Goal: Find specific page/section: Find specific page/section

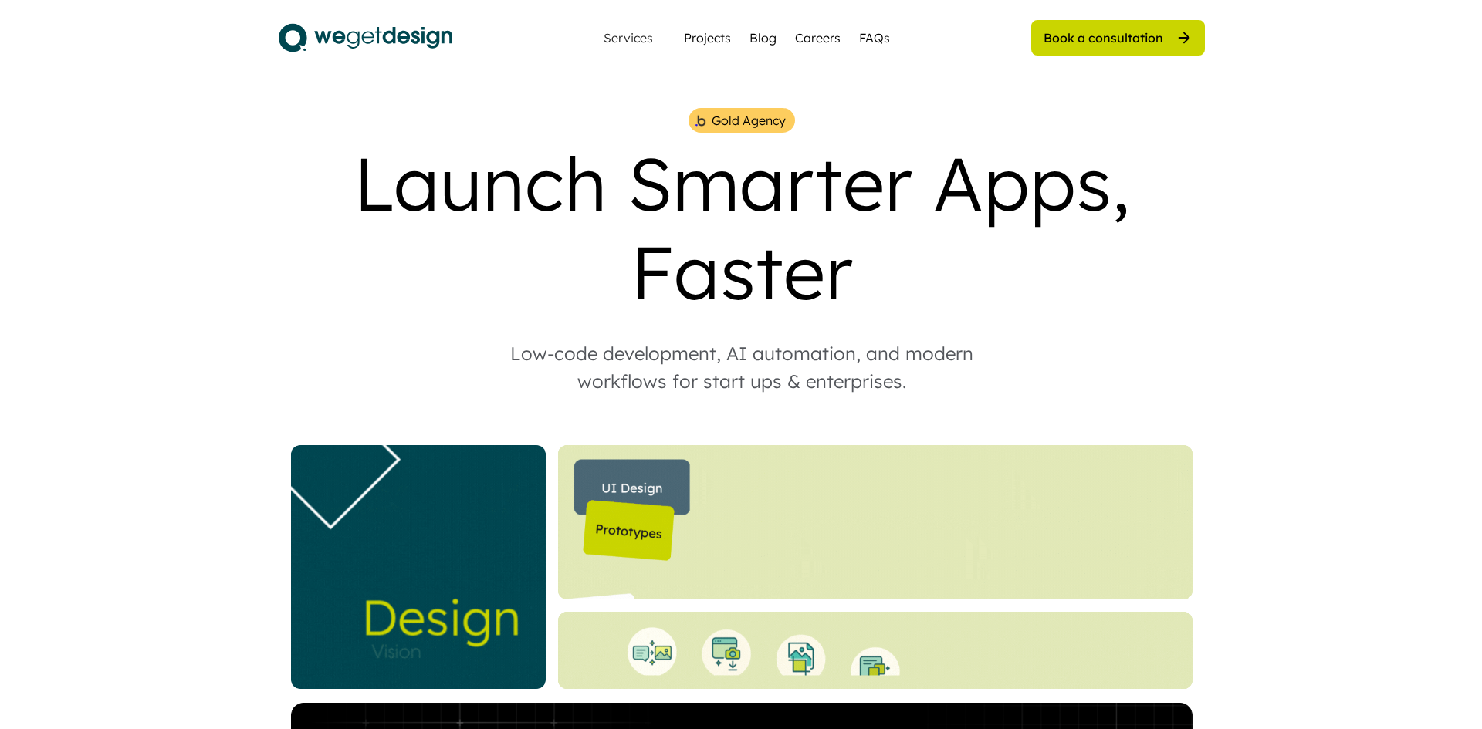
scroll to position [4293, 0]
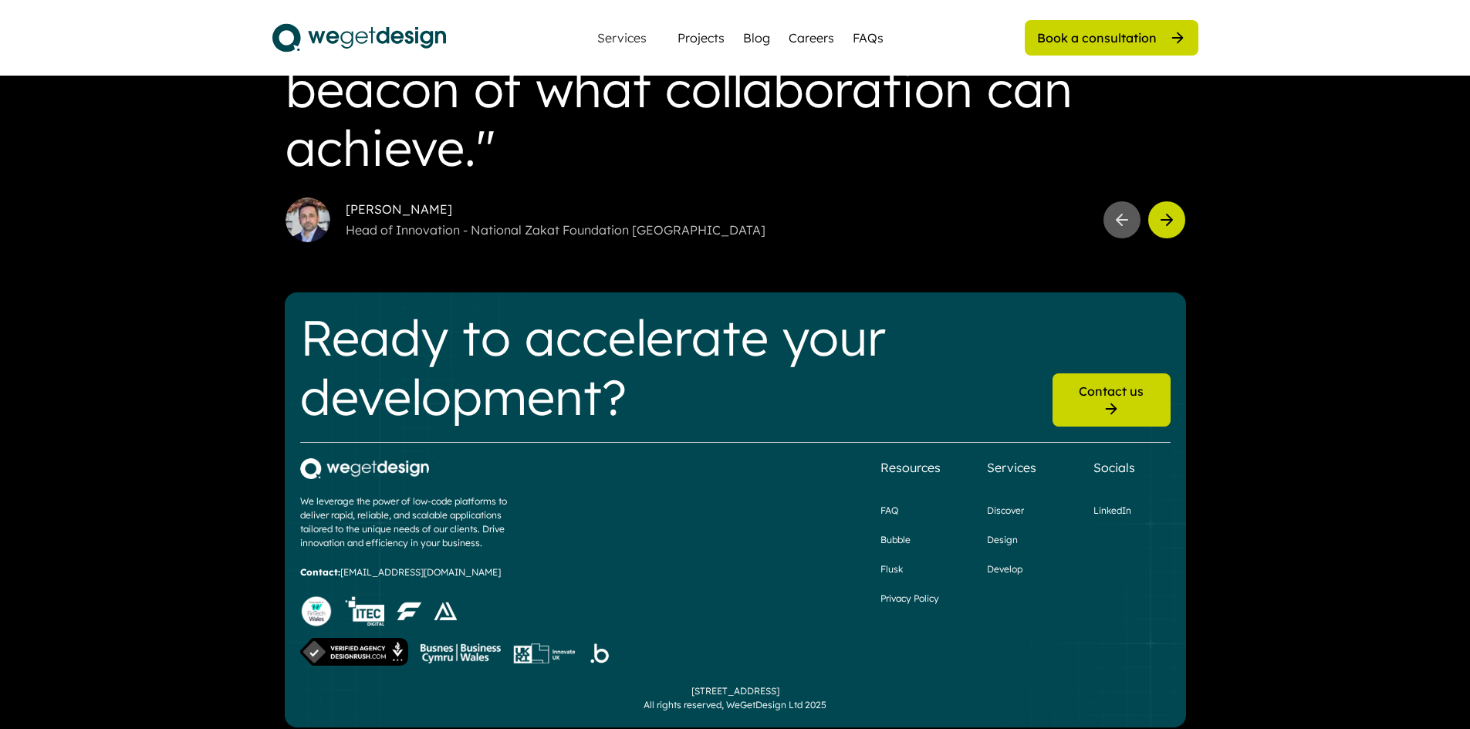
click at [1099, 378] on div "Contact us" at bounding box center [1112, 399] width 118 height 52
click at [1099, 392] on div "Contact us" at bounding box center [1111, 391] width 65 height 17
click at [1133, 24] on div "Book a consultation" at bounding box center [1112, 37] width 174 height 35
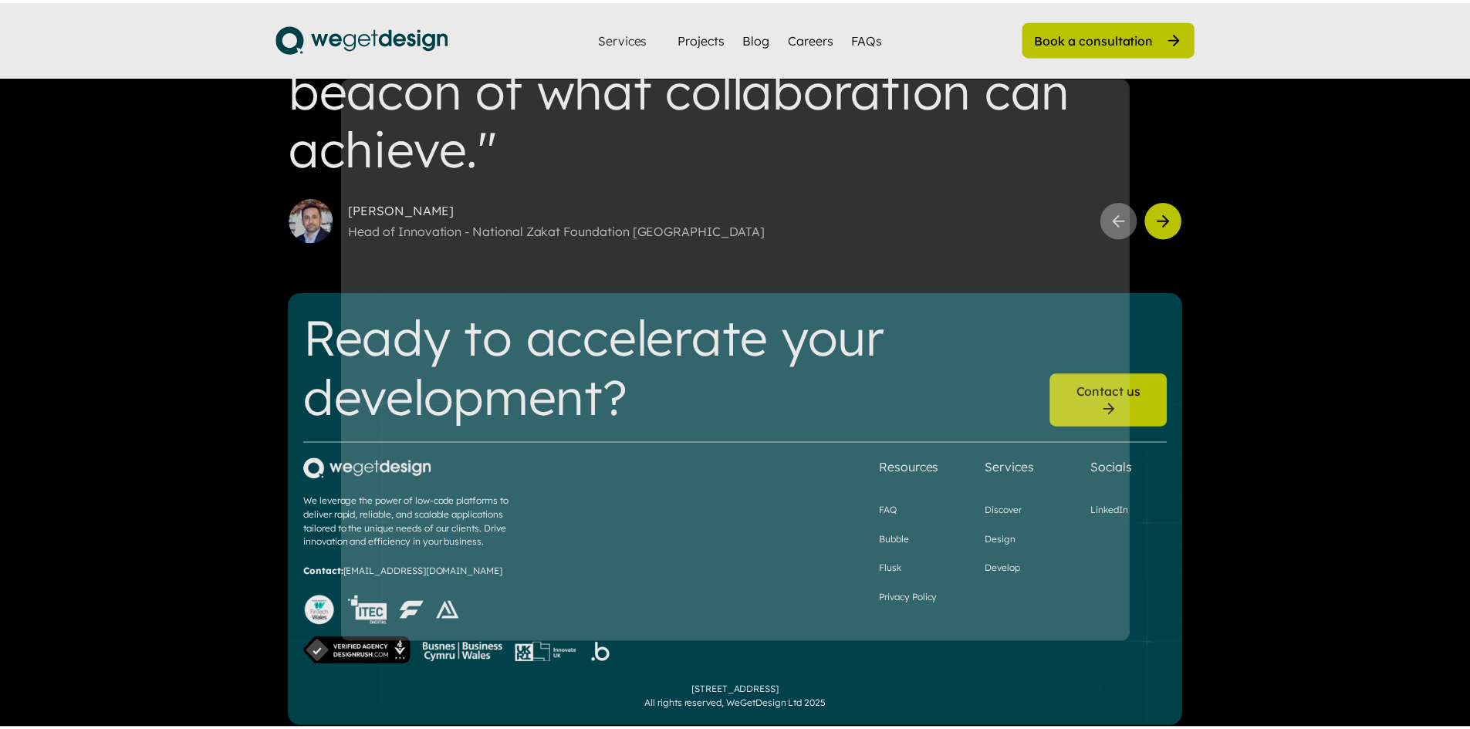
scroll to position [0, 0]
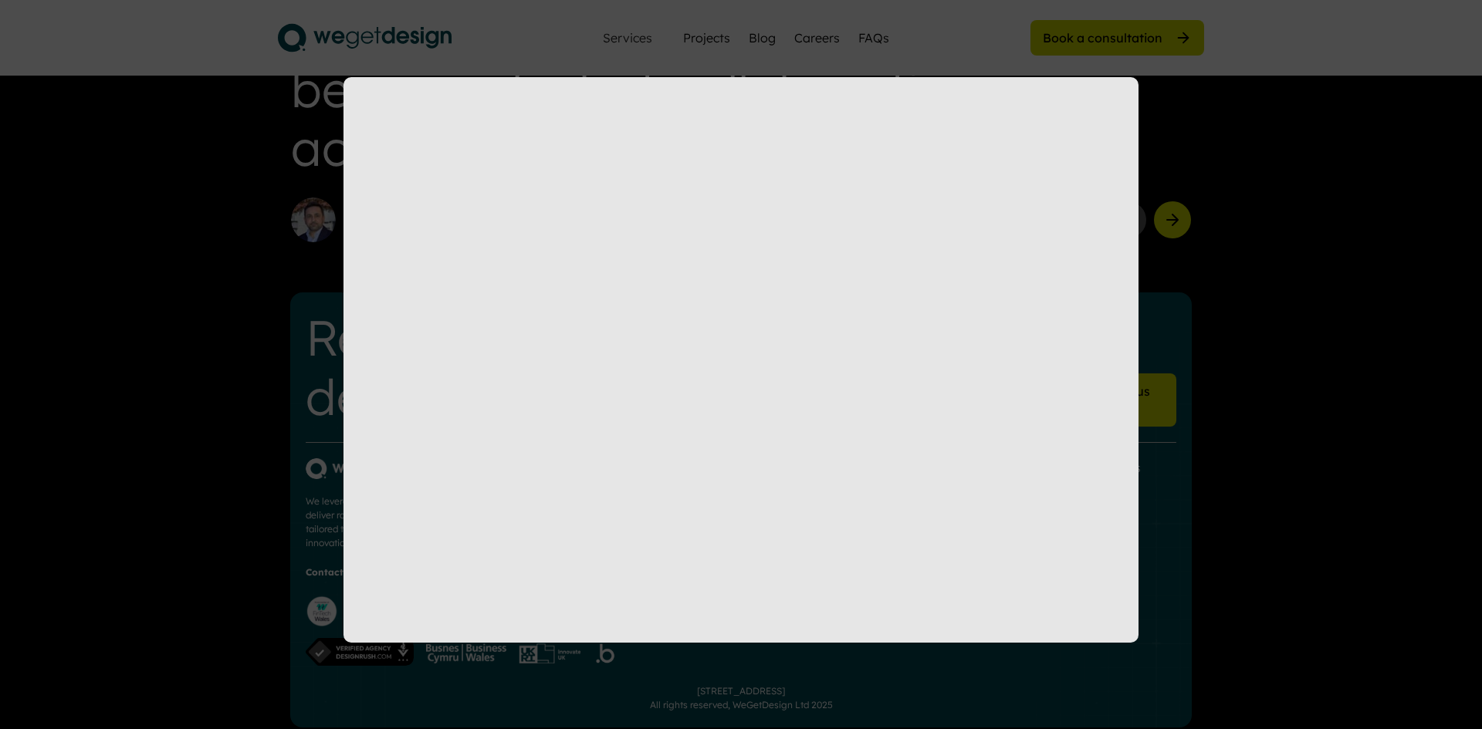
click at [1154, 150] on div at bounding box center [741, 364] width 1482 height 729
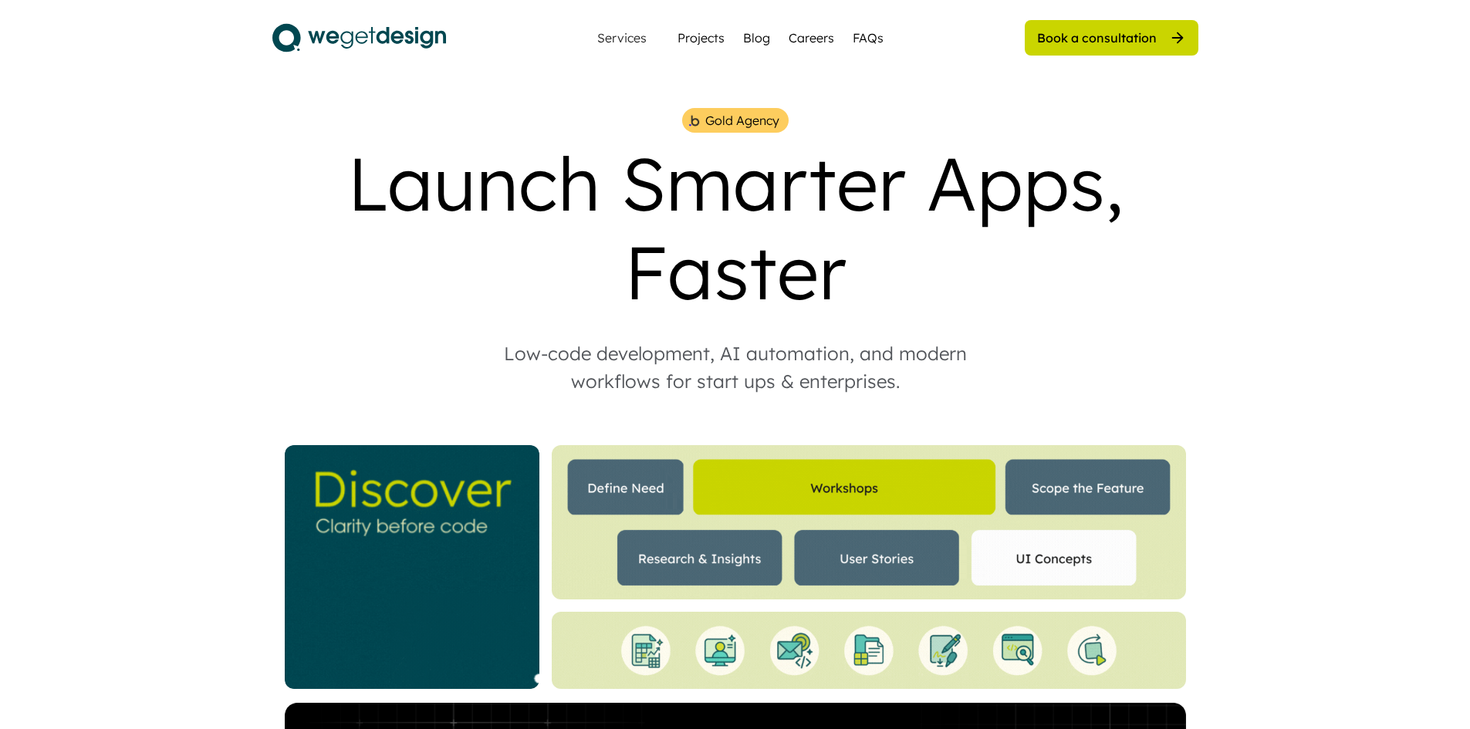
click at [417, 36] on img at bounding box center [359, 38] width 174 height 39
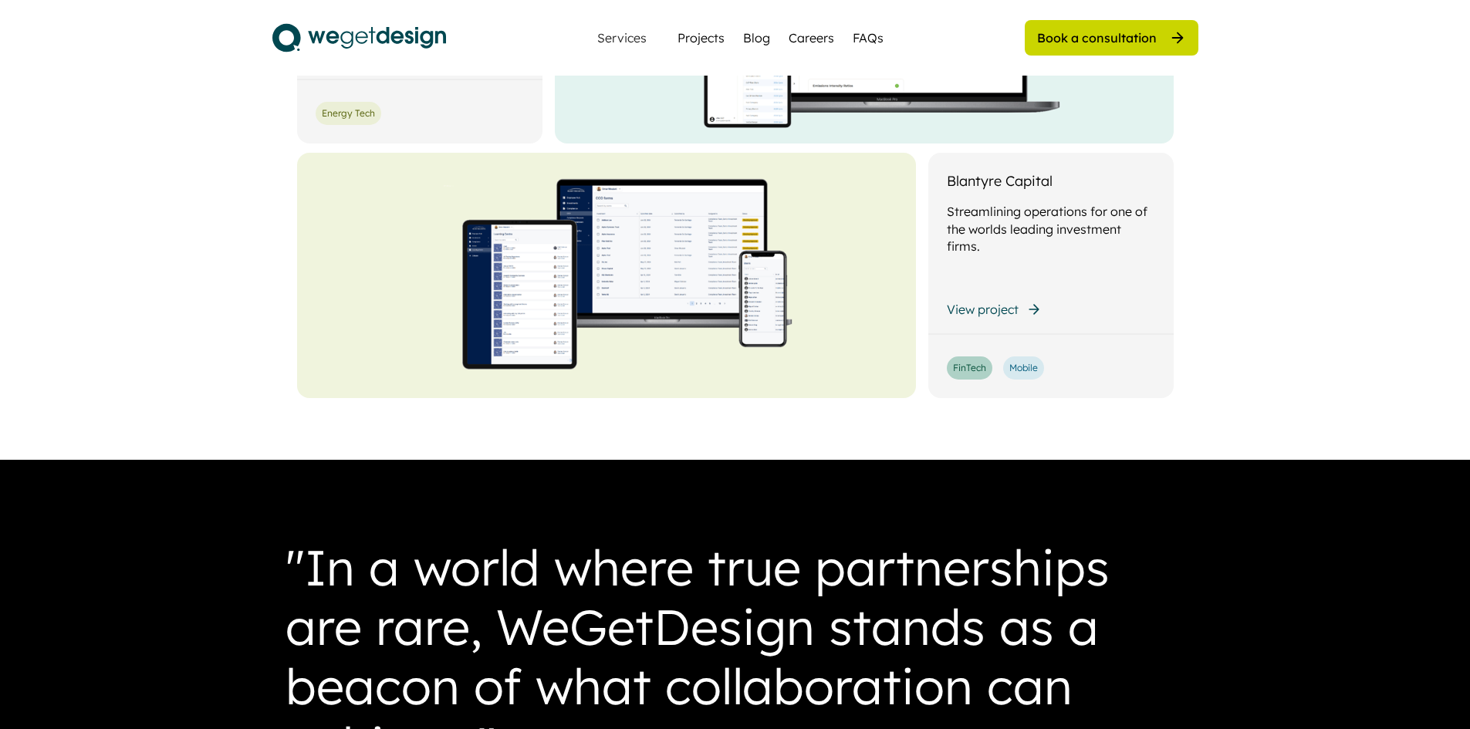
scroll to position [3704, 0]
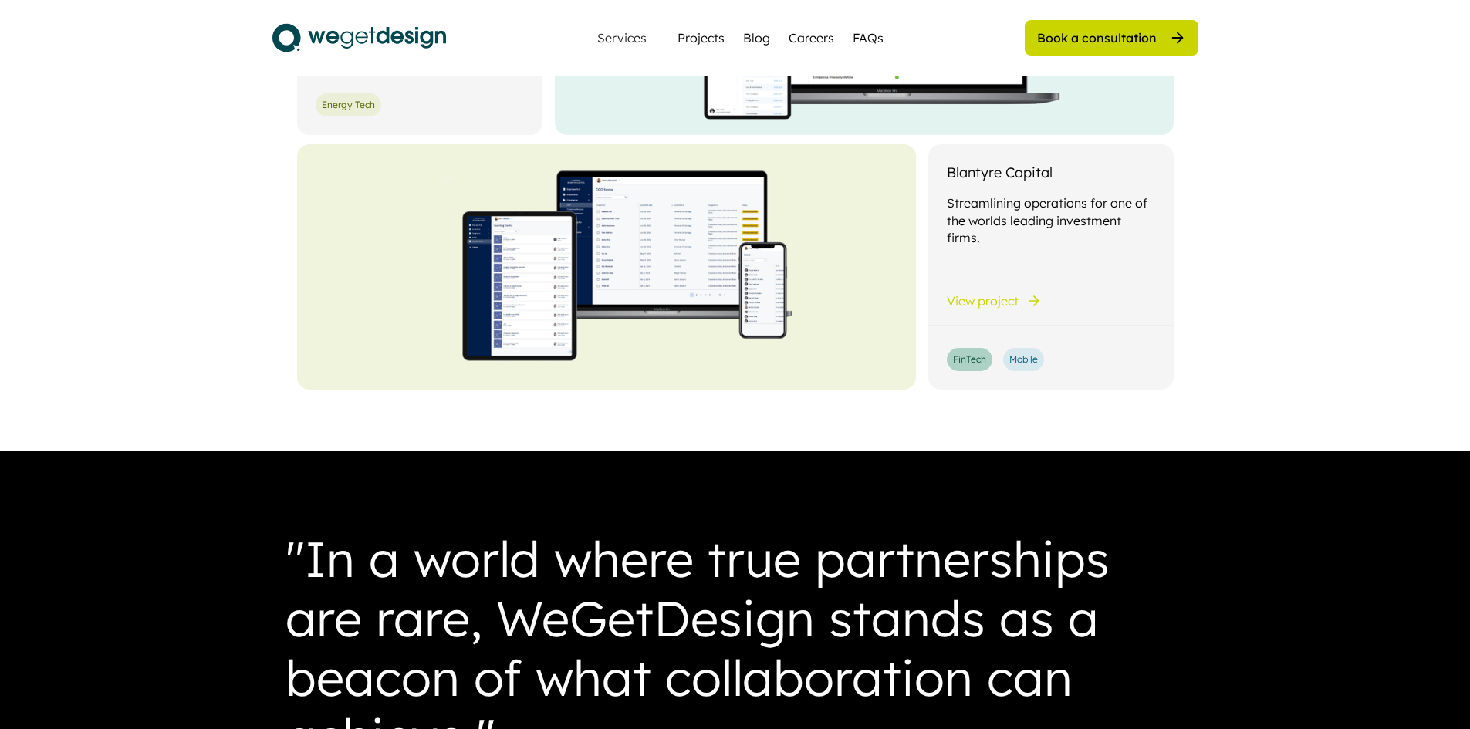
click at [1017, 163] on div "Blantyre Capital" at bounding box center [1000, 172] width 106 height 19
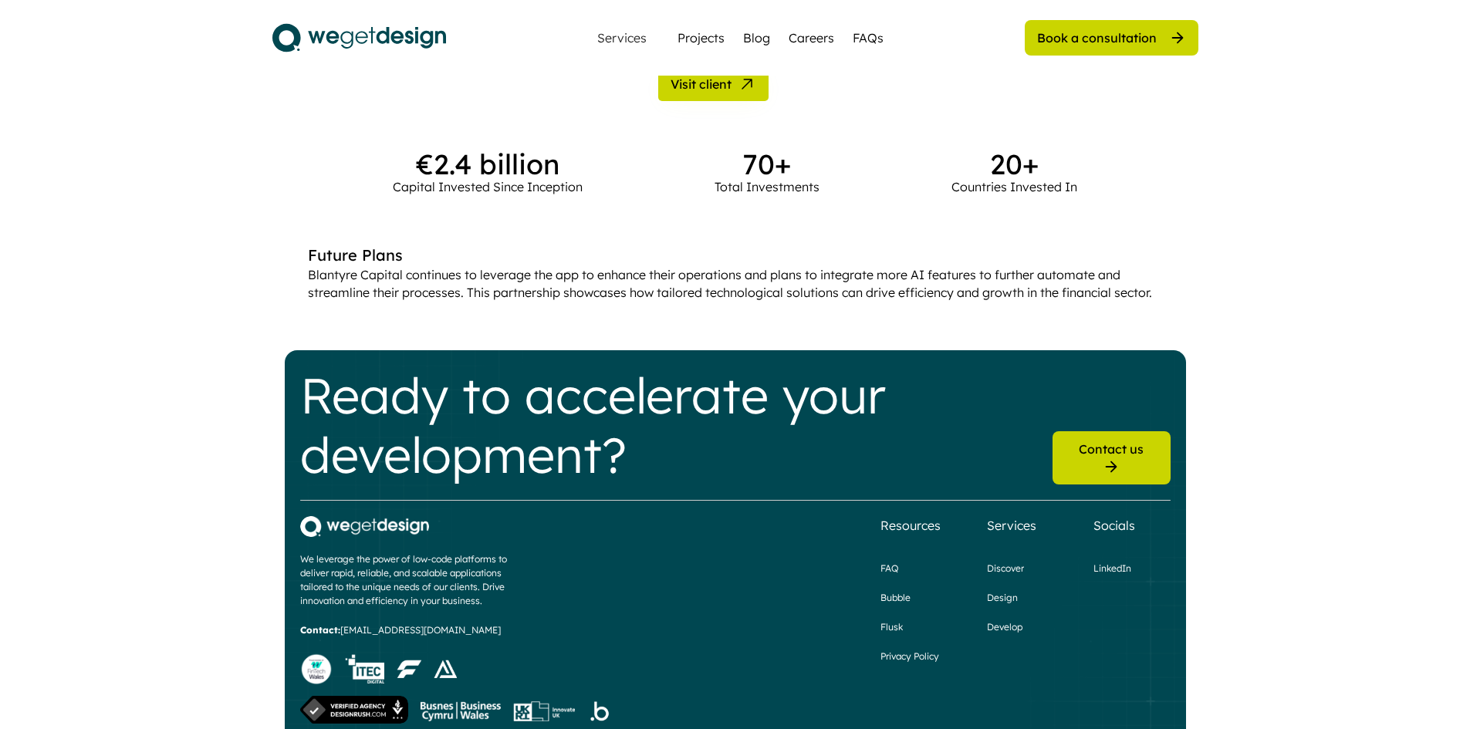
scroll to position [943, 0]
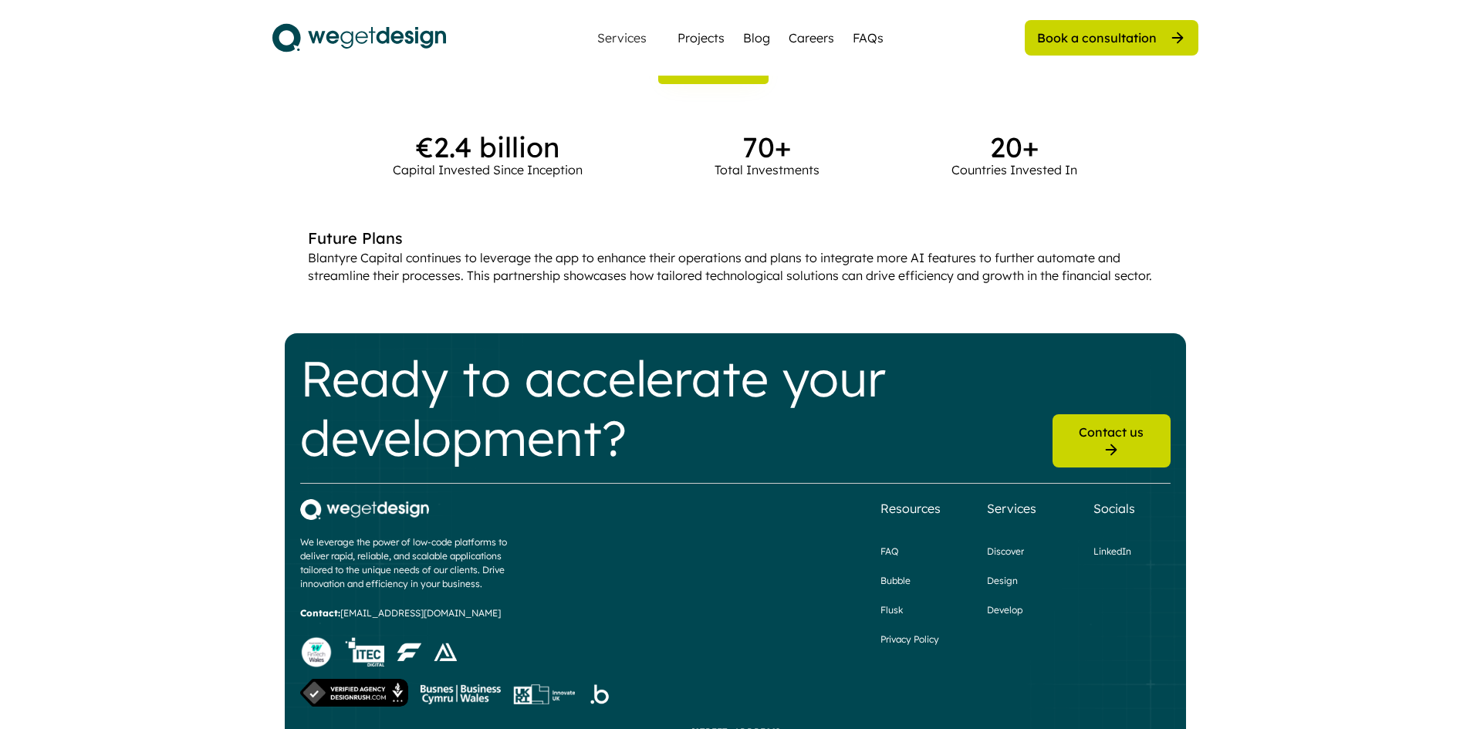
click at [359, 40] on img at bounding box center [359, 38] width 174 height 39
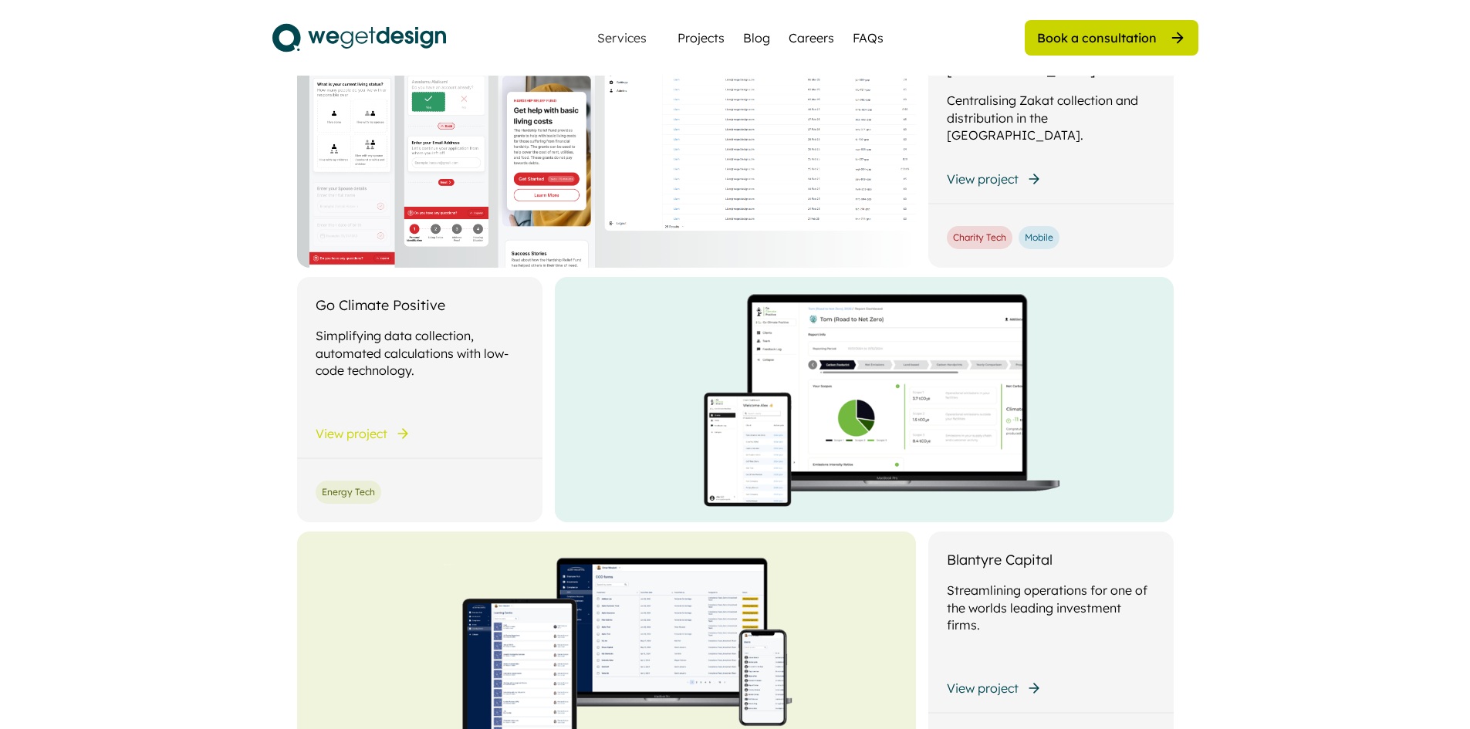
scroll to position [3290, 0]
